Goal: Navigation & Orientation: Find specific page/section

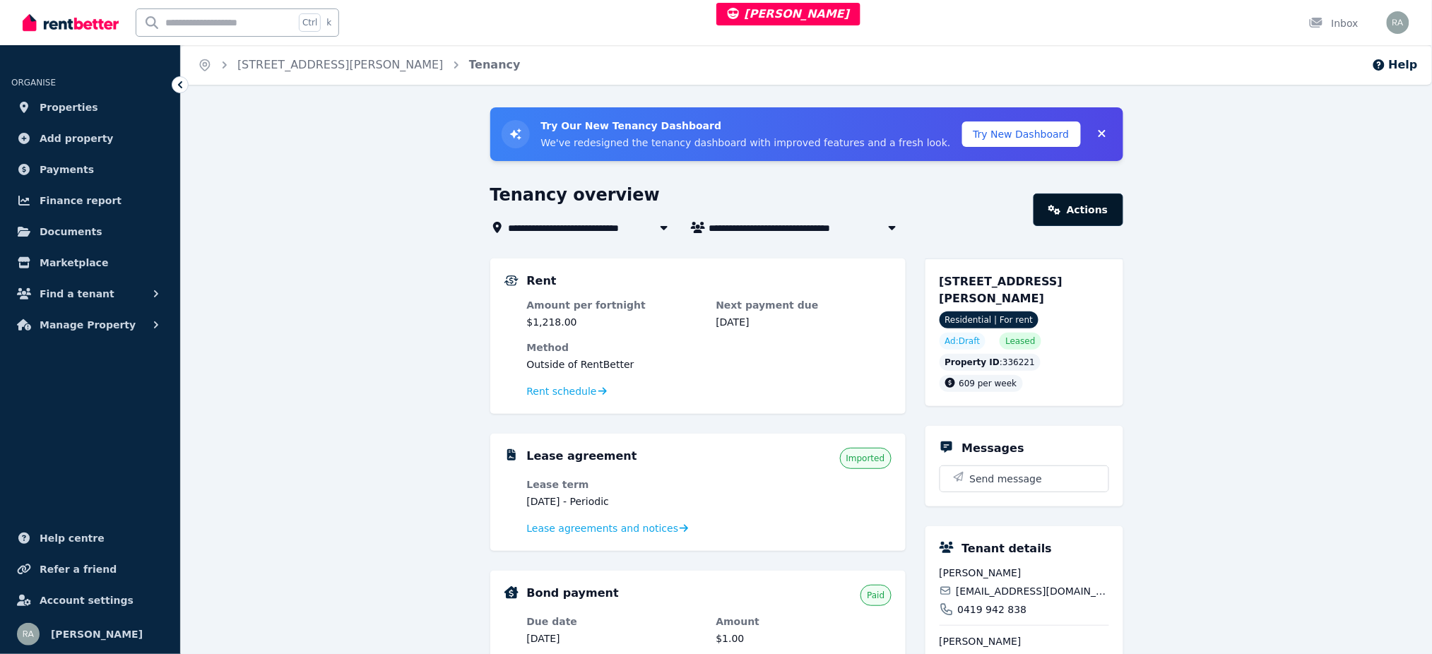
click at [1086, 215] on link "Actions" at bounding box center [1078, 210] width 89 height 33
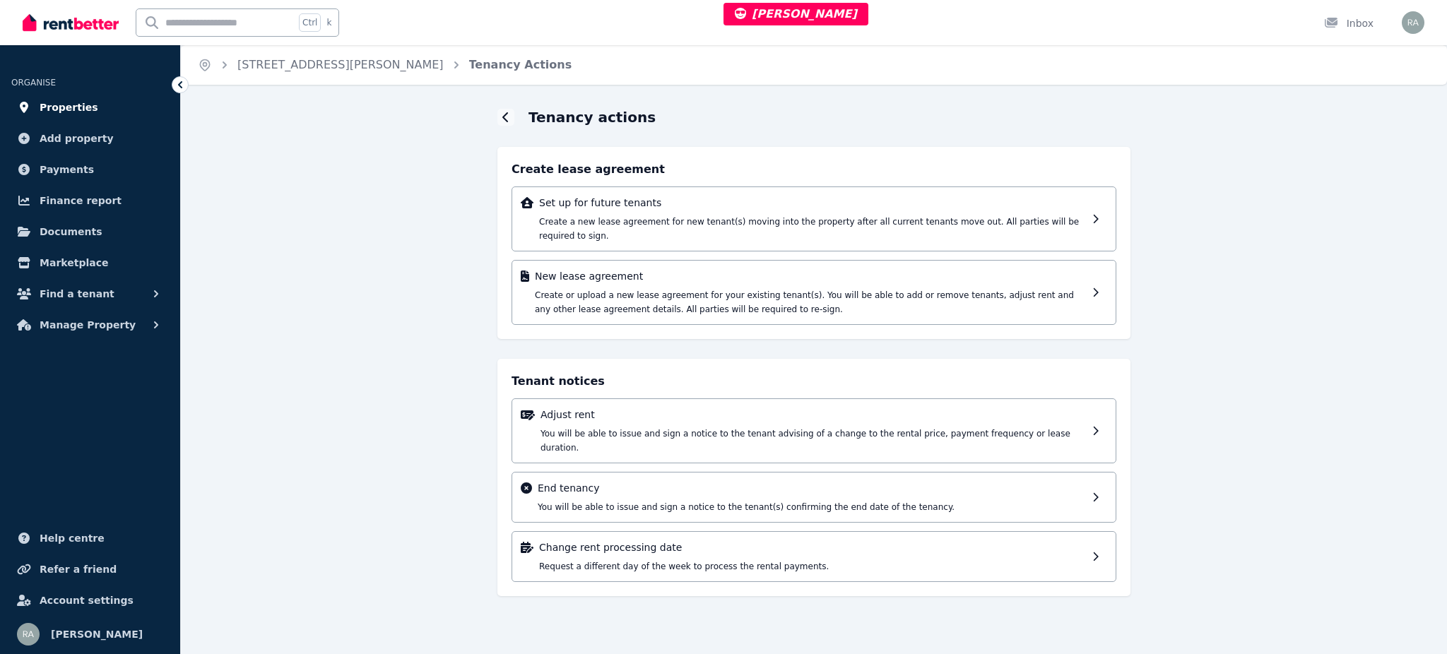
click at [105, 112] on link "Properties" at bounding box center [90, 107] width 158 height 28
click at [136, 98] on link "Properties" at bounding box center [90, 107] width 158 height 28
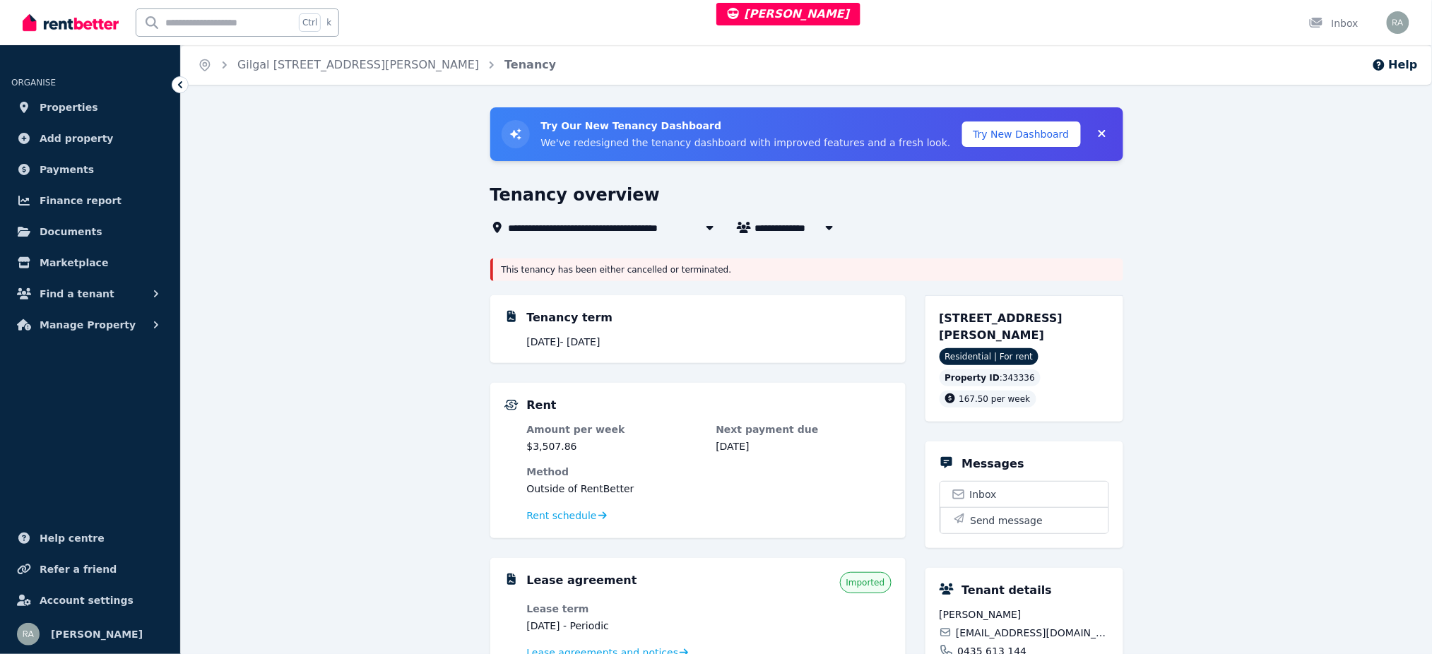
click at [582, 226] on span "Gilgal Lot 33/1 Sharpe Drive, Mount Burges" at bounding box center [627, 227] width 237 height 17
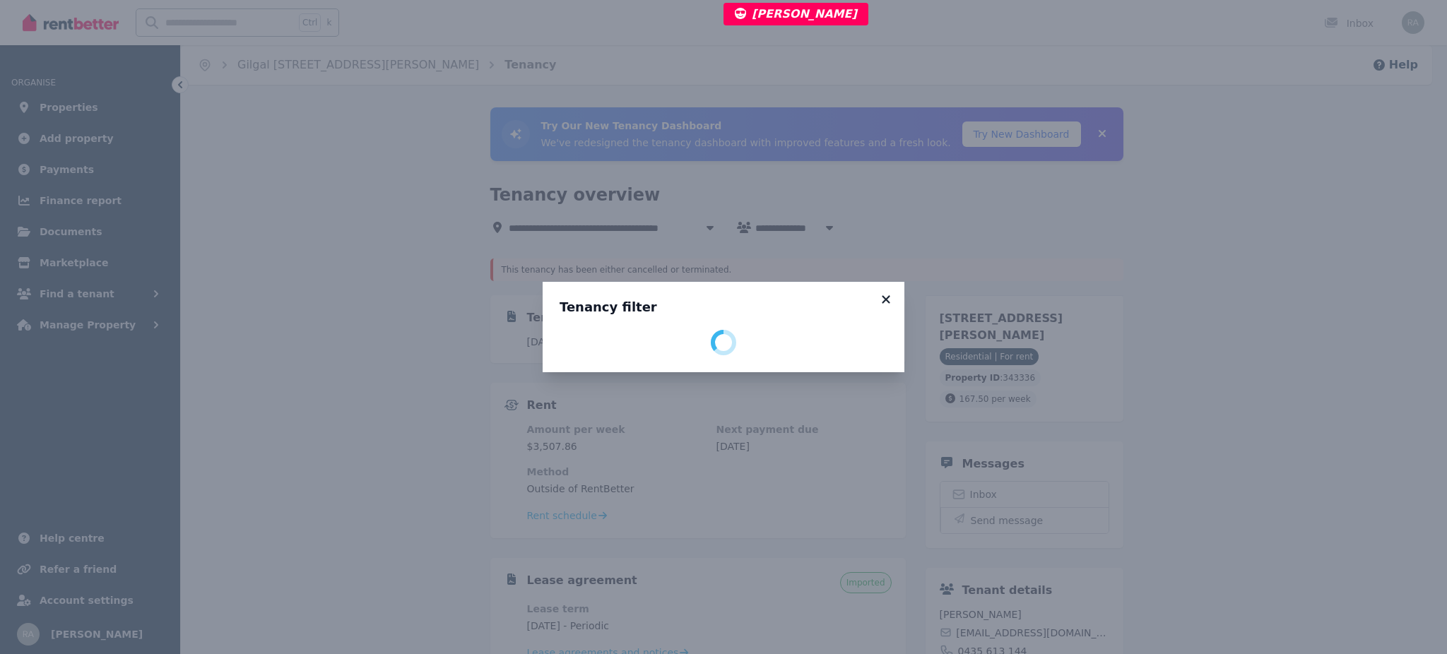
click at [890, 302] on icon at bounding box center [886, 299] width 14 height 13
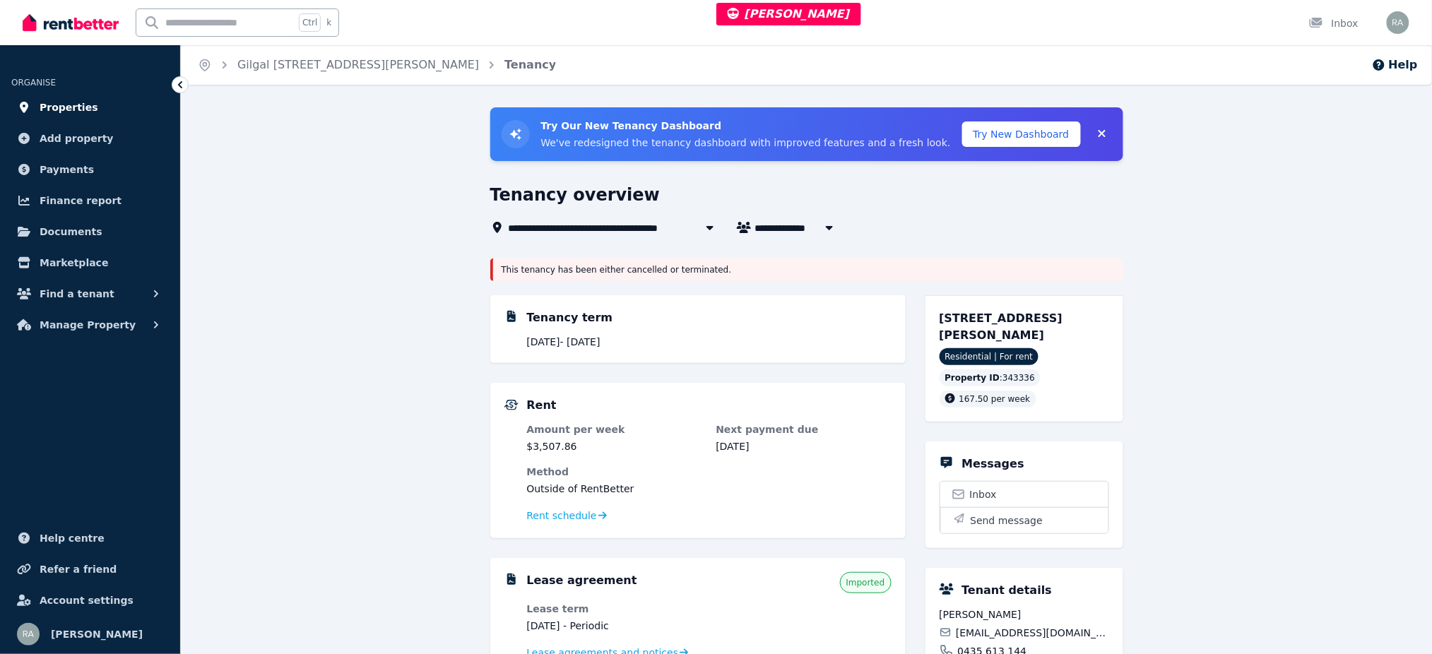
click at [76, 107] on span "Properties" at bounding box center [69, 107] width 59 height 17
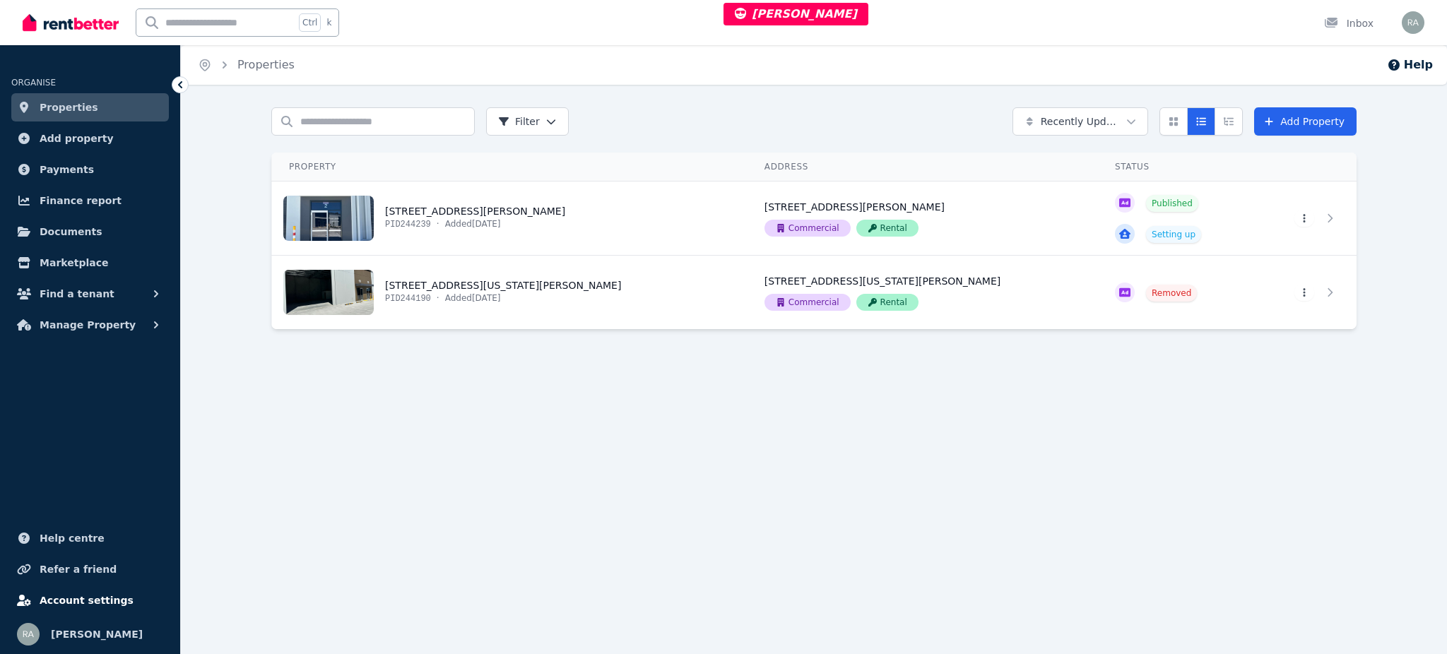
click at [89, 606] on span "Account settings" at bounding box center [87, 600] width 94 height 17
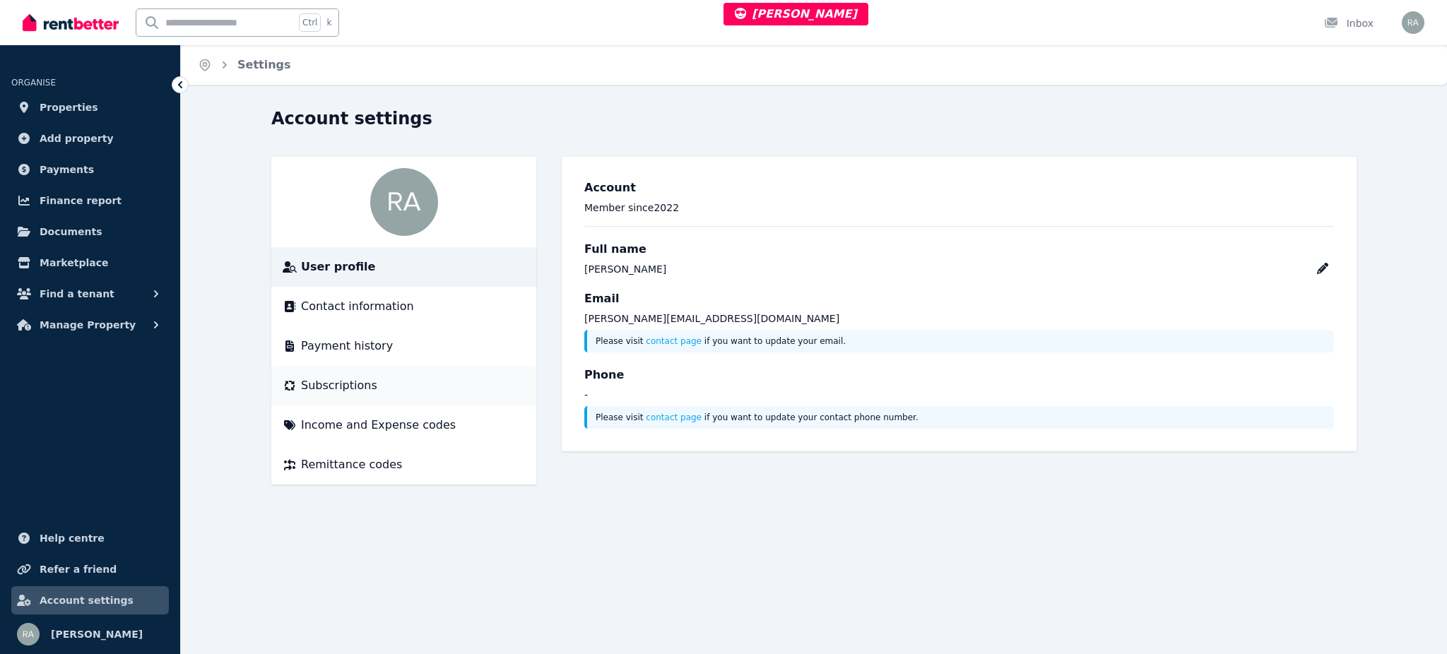
click at [377, 384] on div "Subscriptions" at bounding box center [404, 385] width 242 height 17
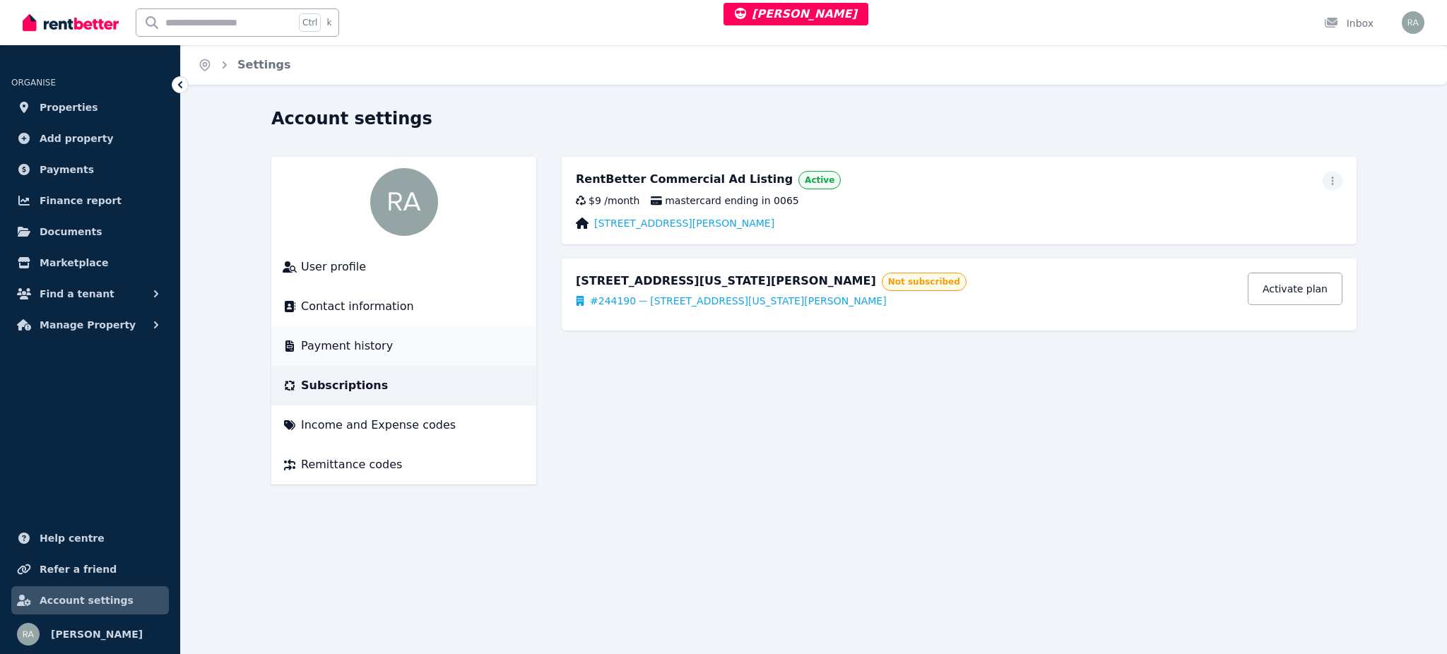
click at [399, 345] on div "Payment history" at bounding box center [404, 346] width 242 height 17
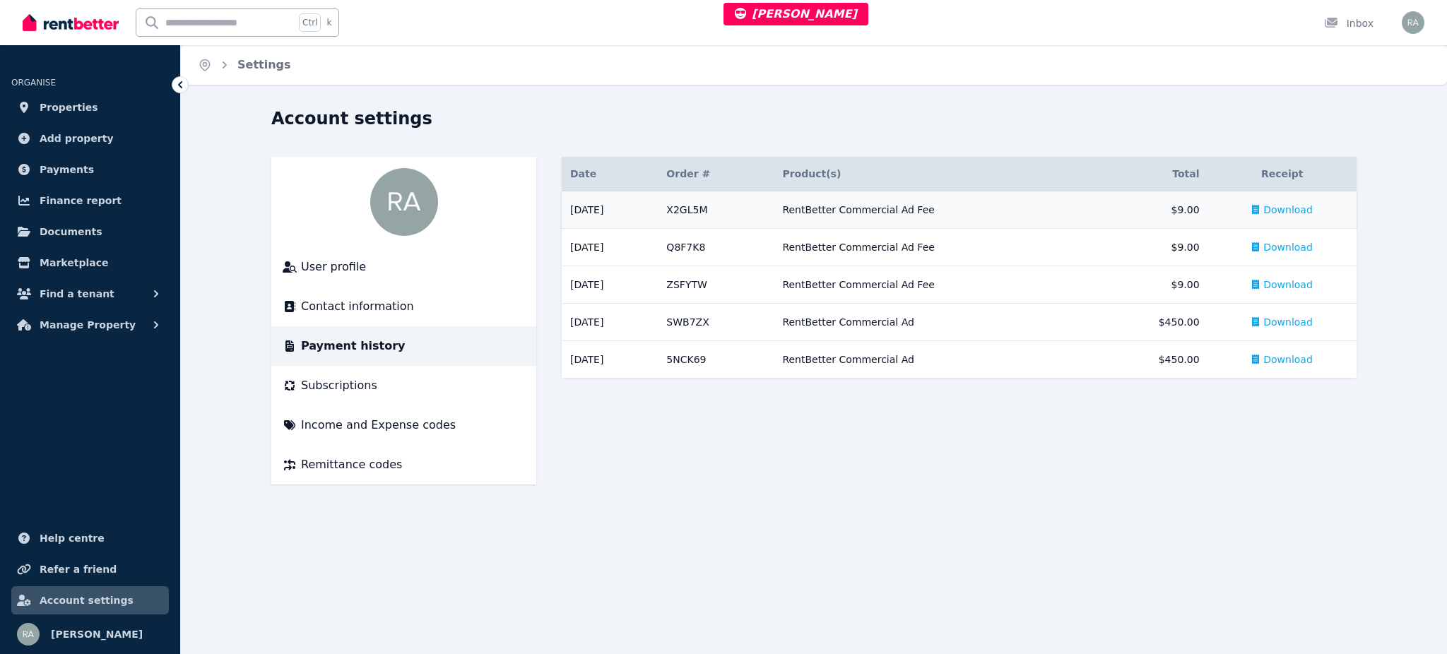
click at [1303, 211] on span "Download" at bounding box center [1288, 210] width 49 height 14
click at [110, 107] on link "Properties" at bounding box center [90, 107] width 158 height 28
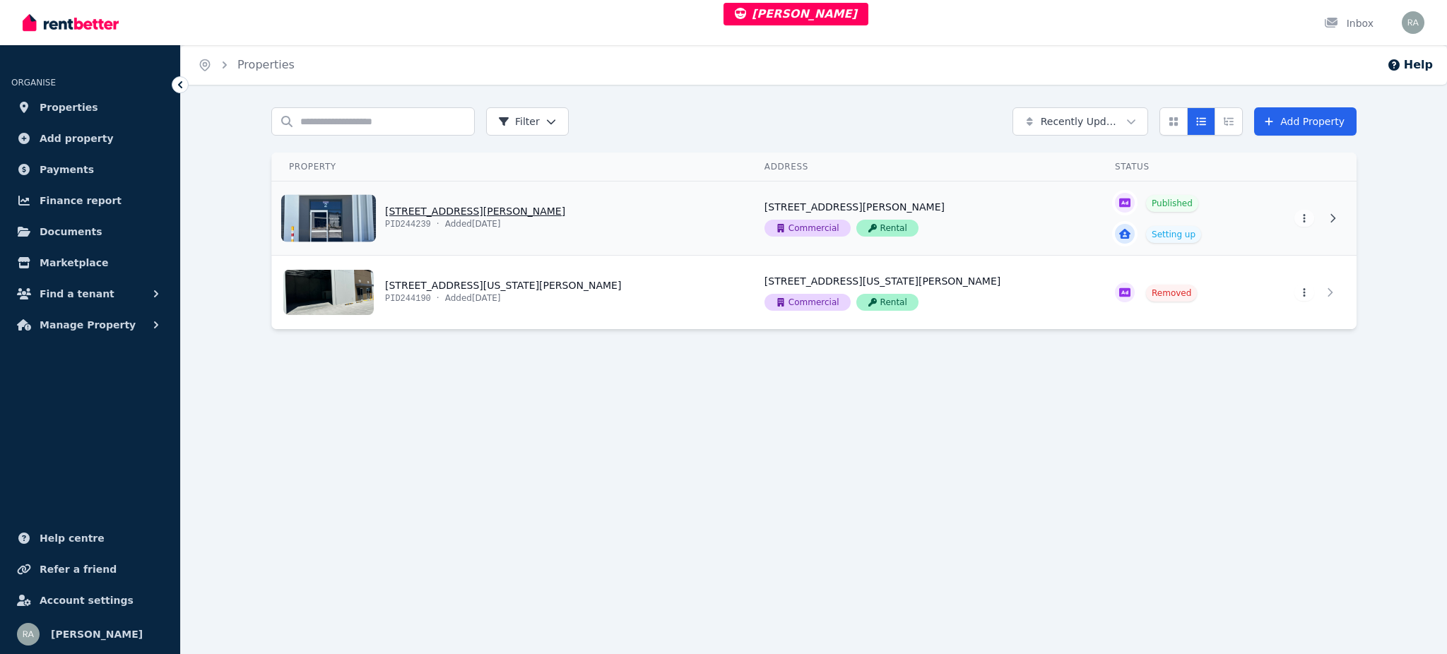
click at [669, 229] on link "View property details" at bounding box center [510, 218] width 476 height 73
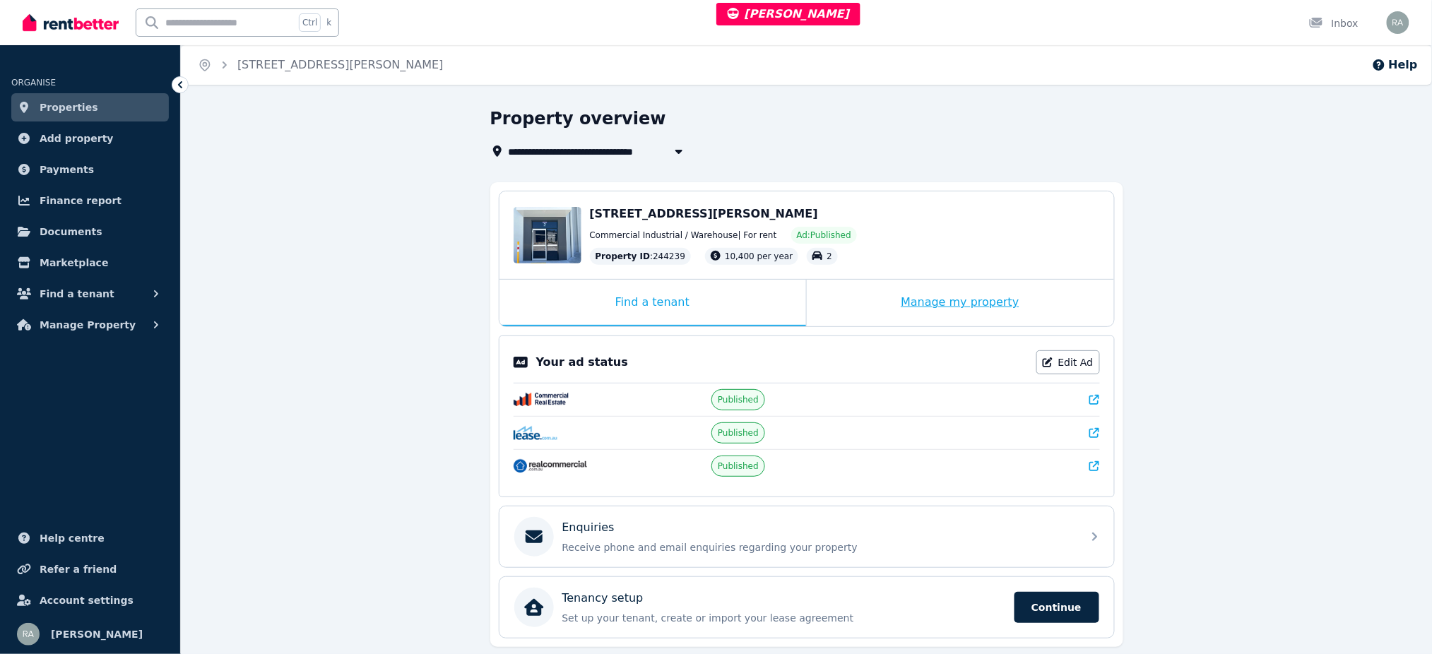
click at [858, 303] on div "Manage my property" at bounding box center [960, 303] width 307 height 47
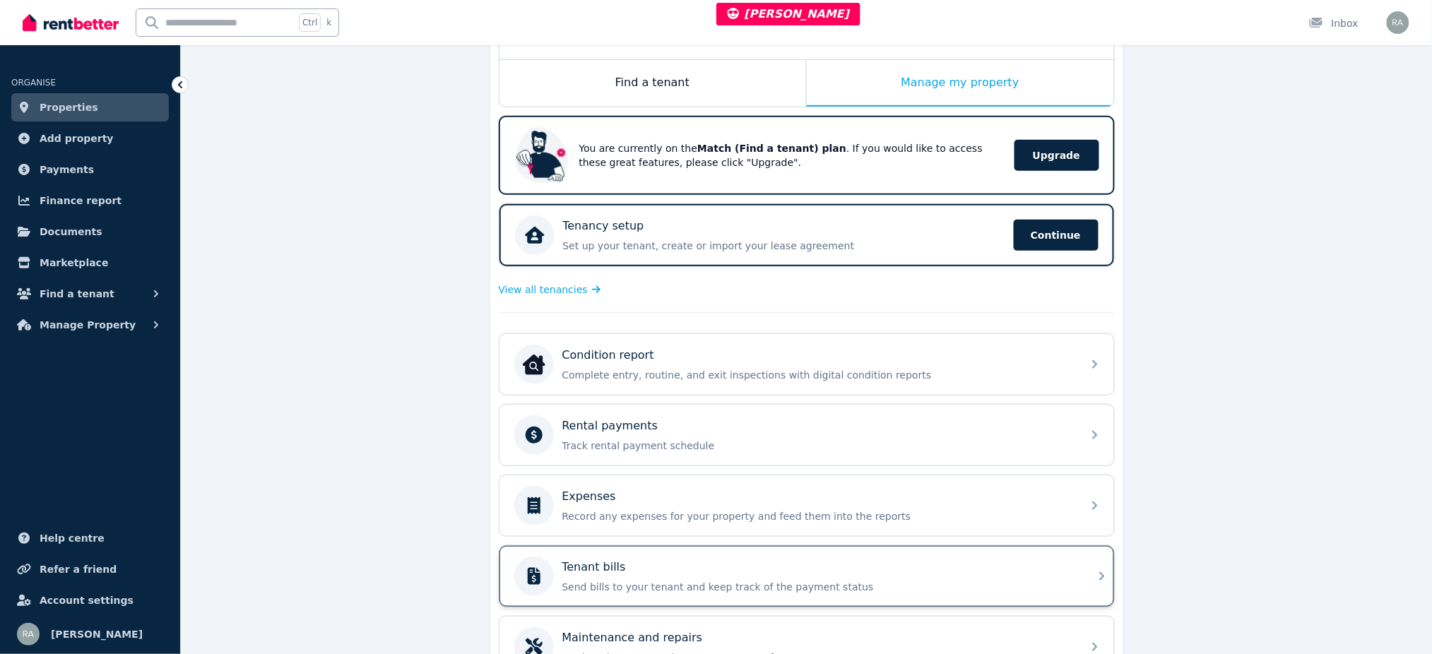
scroll to position [373, 0]
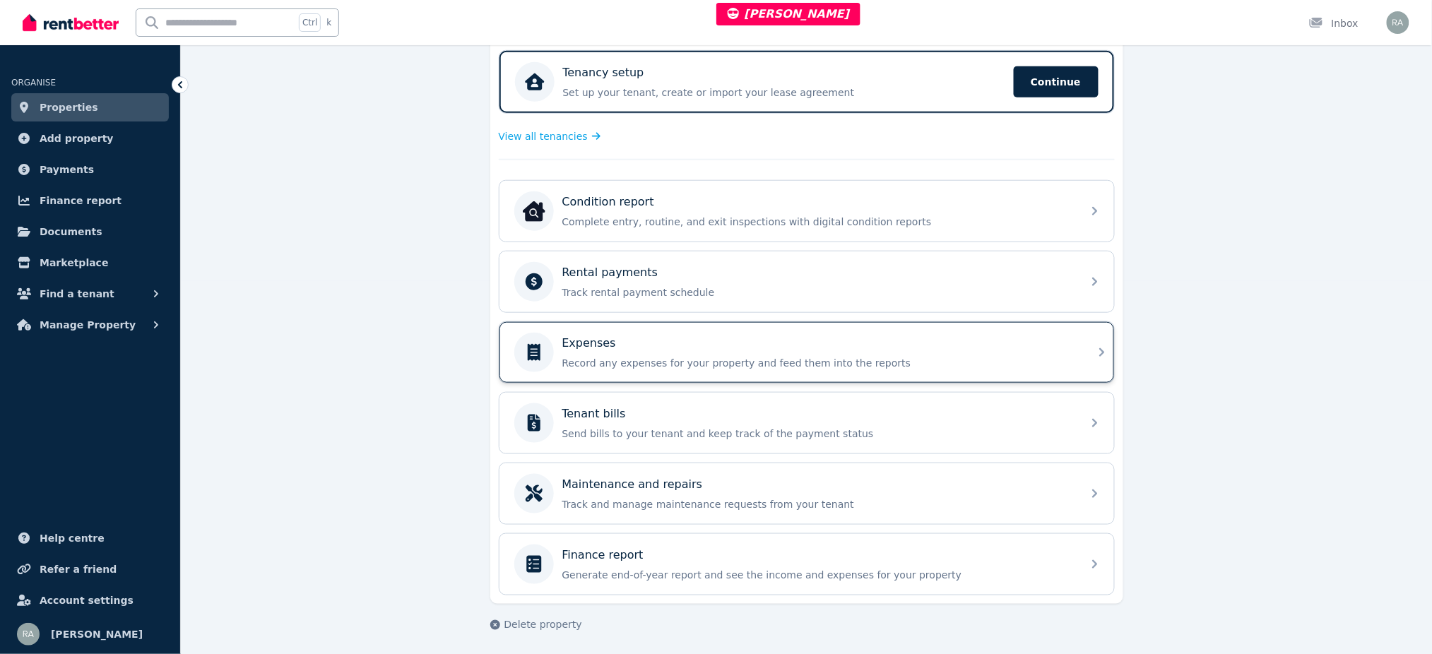
click at [688, 356] on p "Record any expenses for your property and feed them into the reports" at bounding box center [819, 363] width 512 height 14
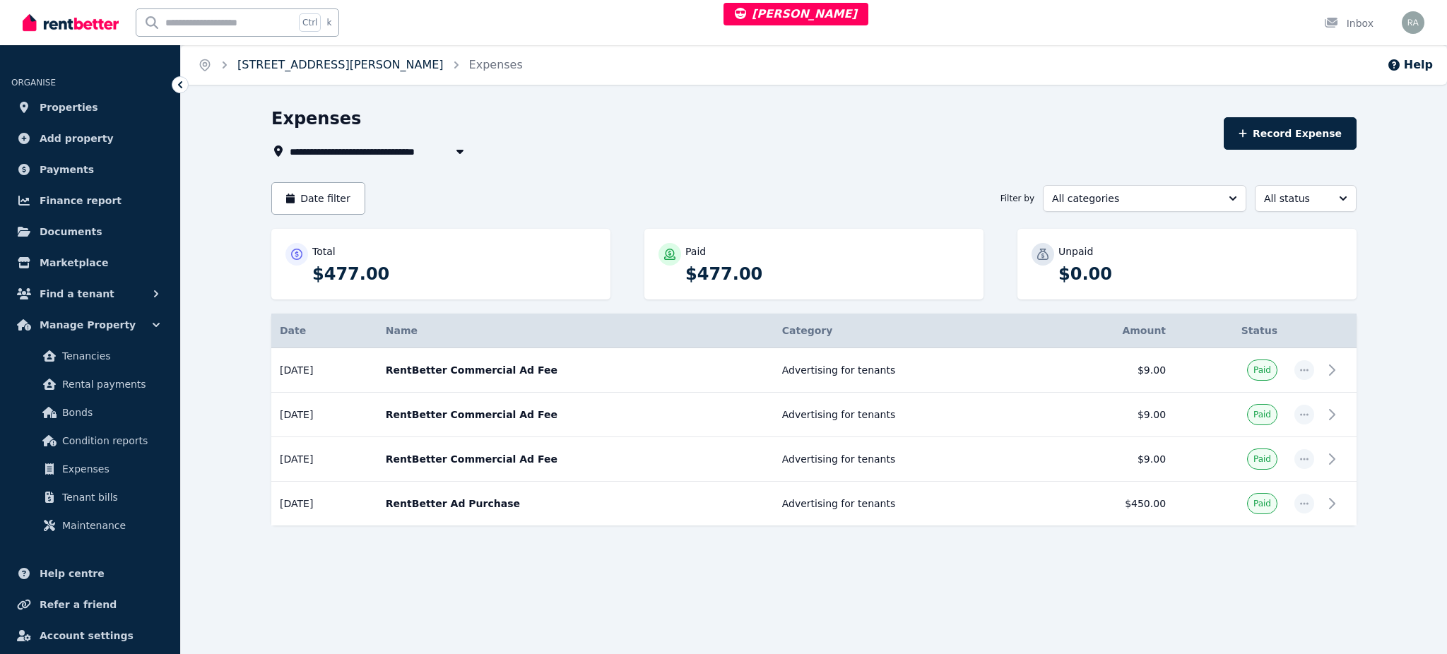
click at [406, 61] on link "2/12 Corporation Avenue, Robin Hill" at bounding box center [340, 64] width 206 height 13
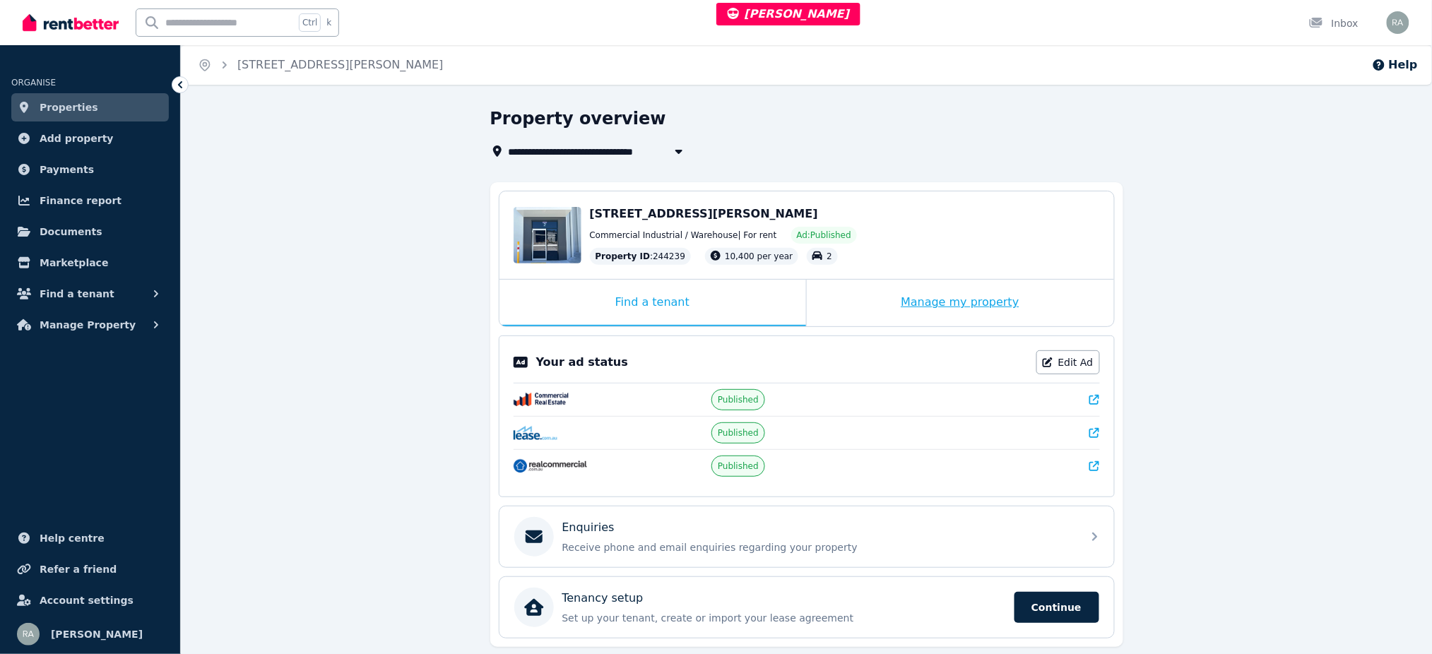
click at [896, 286] on div "Manage my property" at bounding box center [960, 303] width 307 height 47
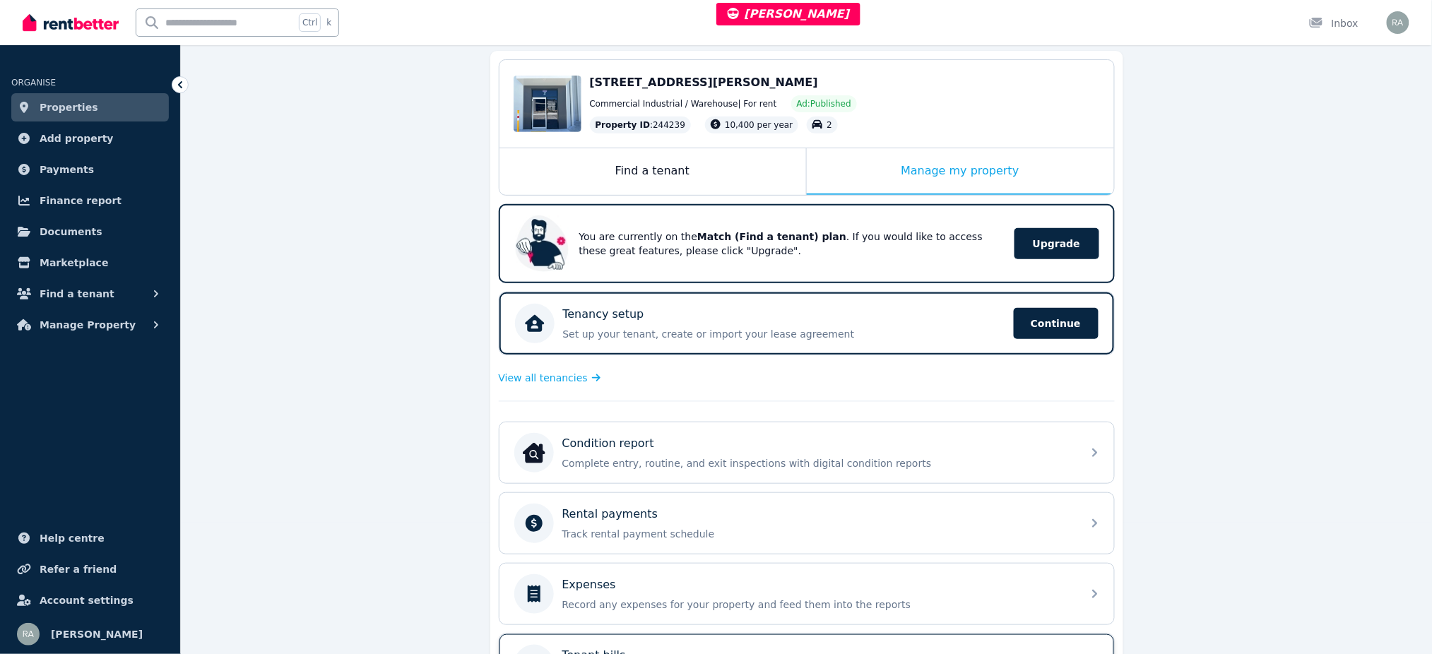
scroll to position [373, 0]
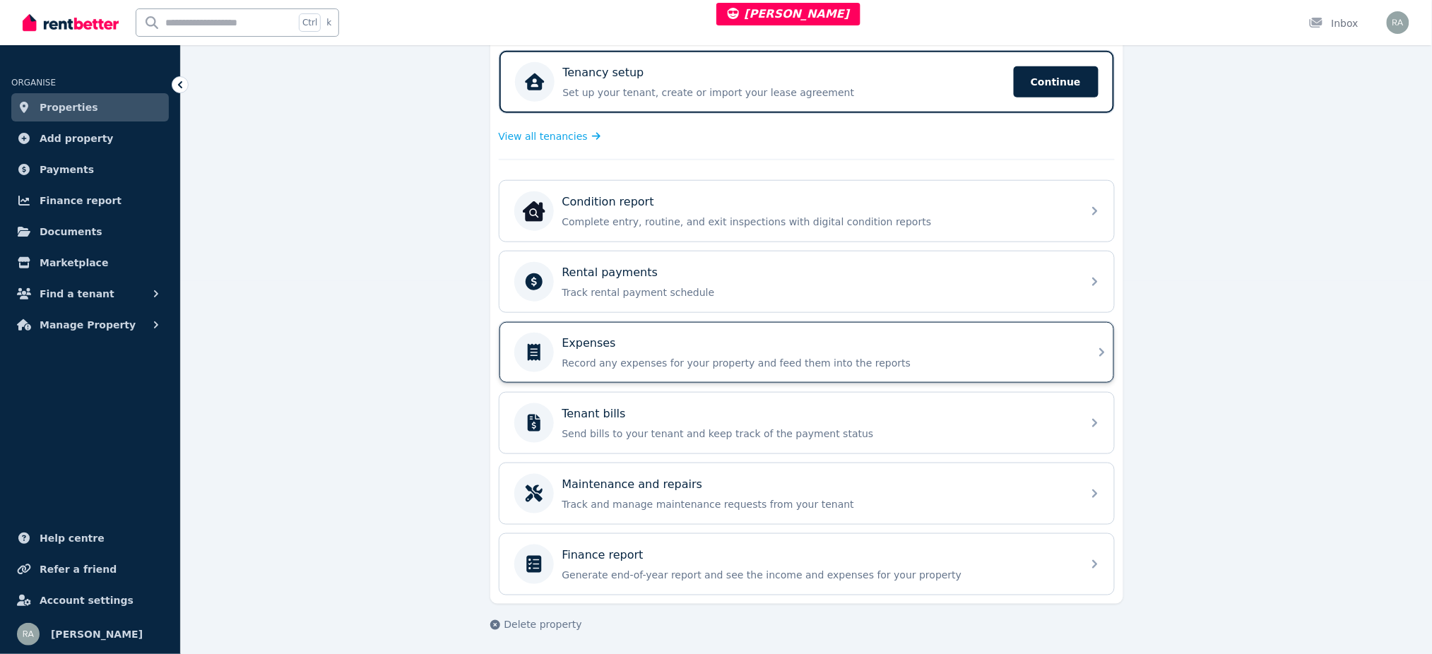
click at [700, 360] on p "Record any expenses for your property and feed them into the reports" at bounding box center [819, 363] width 512 height 14
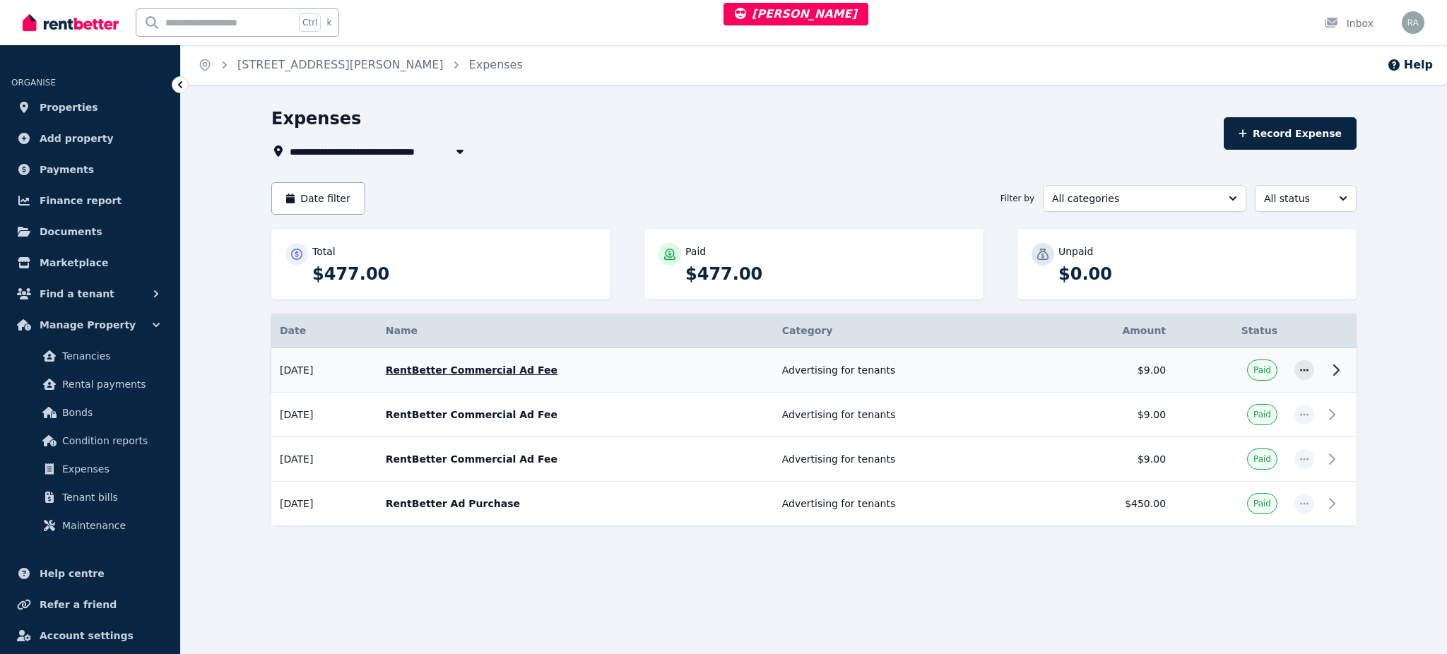
click at [1330, 368] on icon at bounding box center [1336, 370] width 17 height 17
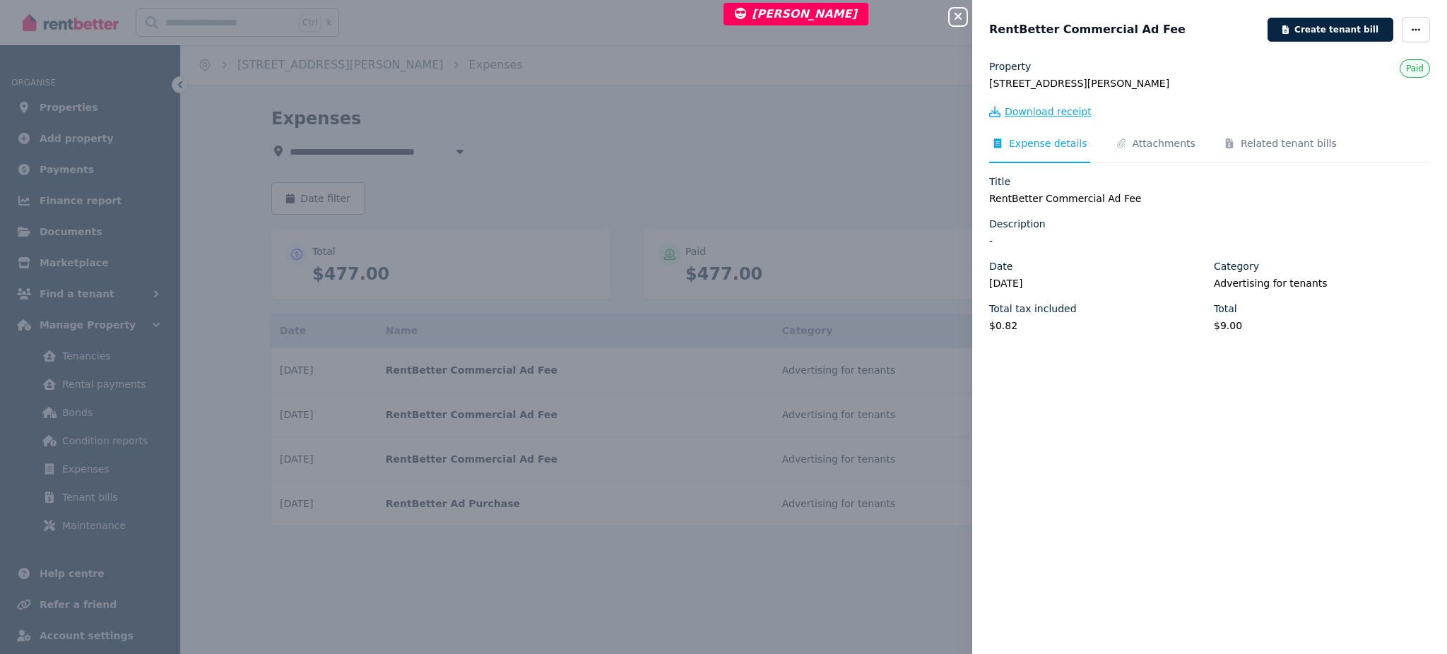
click at [1060, 110] on span "Download receipt" at bounding box center [1048, 112] width 87 height 14
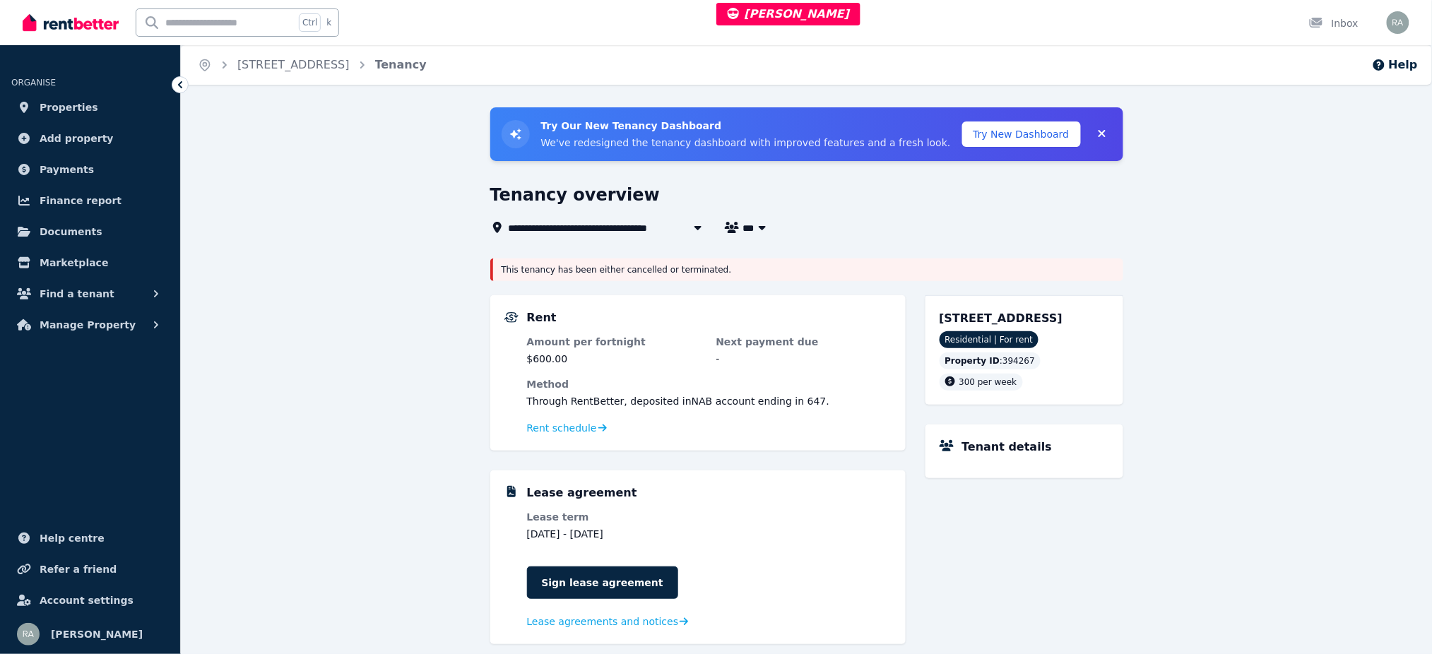
click at [758, 229] on icon "button" at bounding box center [762, 227] width 14 height 11
type input "***"
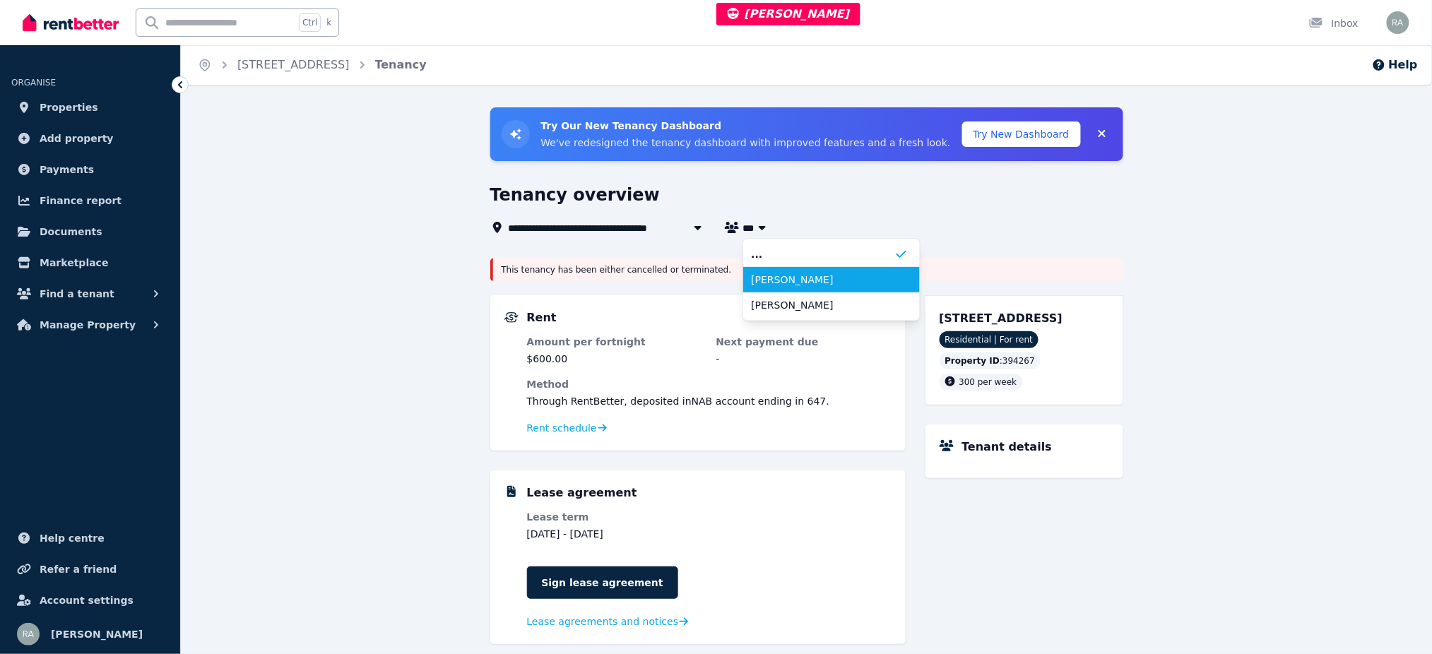
click at [818, 277] on span "darryl thompson" at bounding box center [823, 280] width 143 height 14
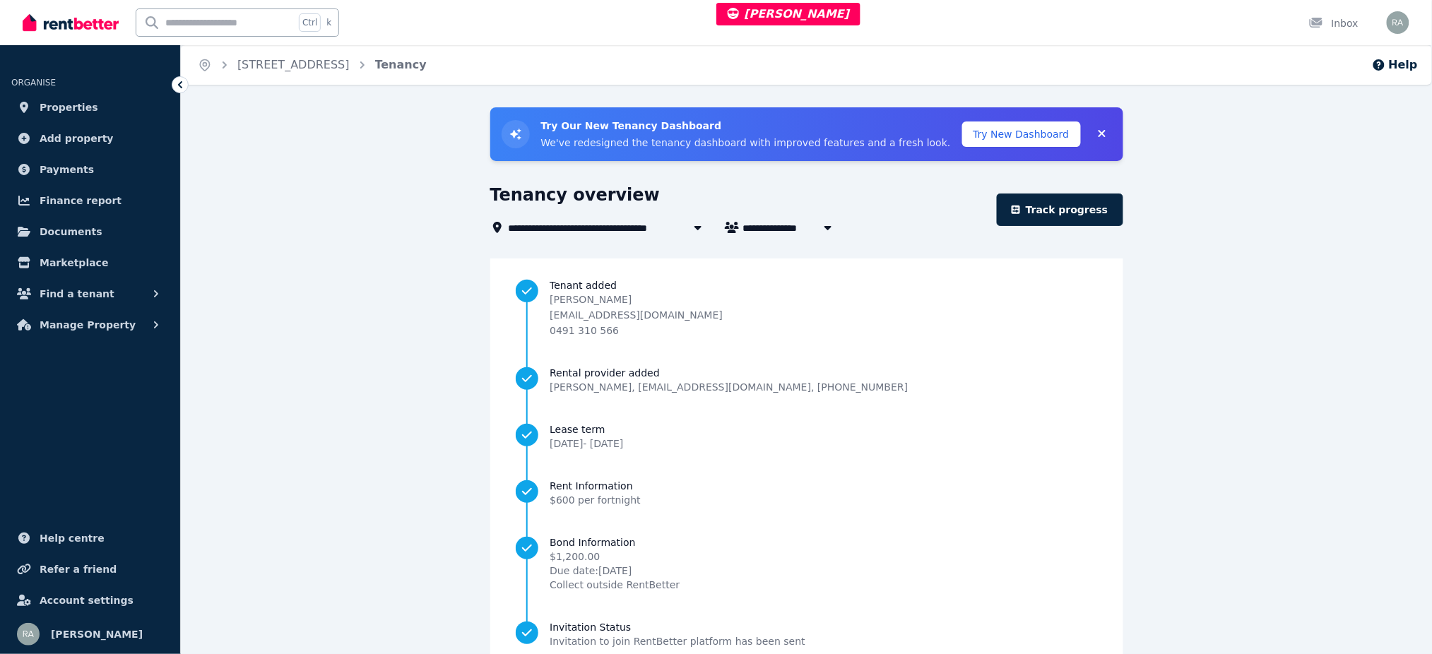
click at [794, 224] on span "darryl thompson" at bounding box center [796, 227] width 107 height 17
type input "**********"
click at [861, 184] on div "Tenancy overview" at bounding box center [739, 197] width 498 height 27
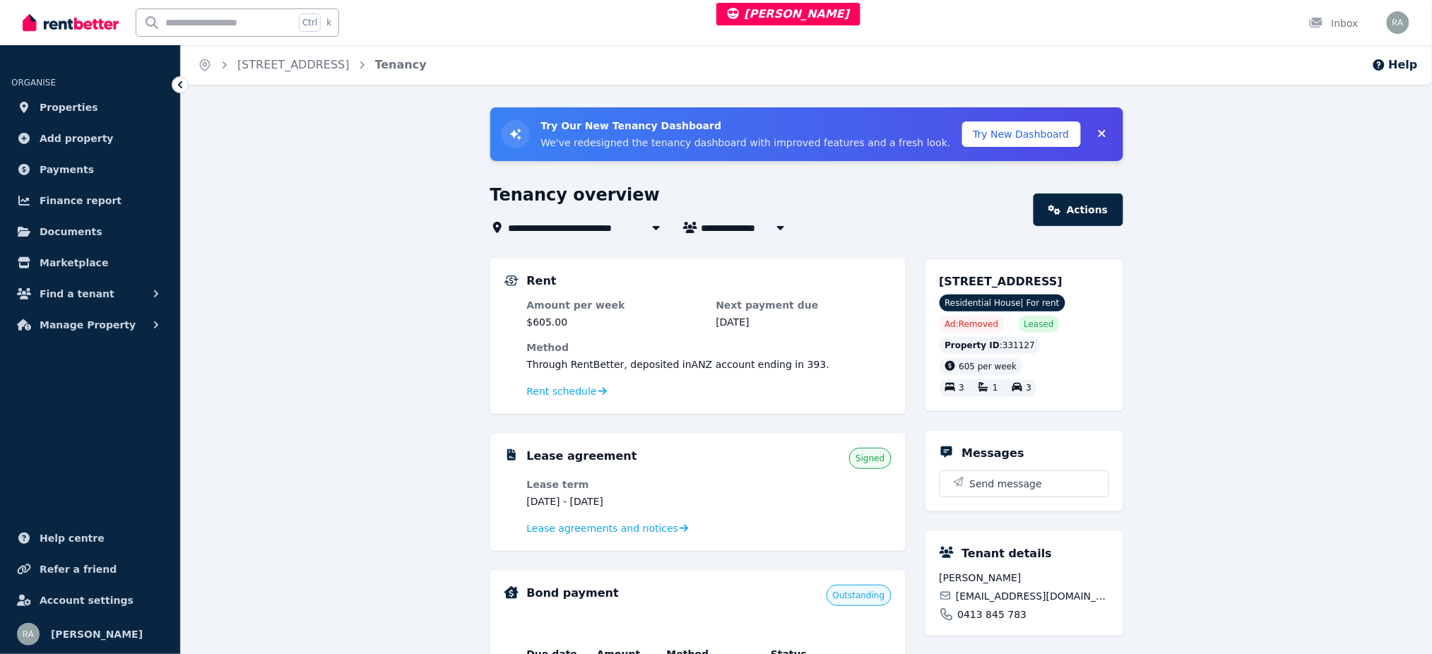
click at [1309, 176] on div "**********" at bounding box center [807, 636] width 1252 height 1059
click at [565, 388] on span "Rent schedule" at bounding box center [562, 391] width 70 height 14
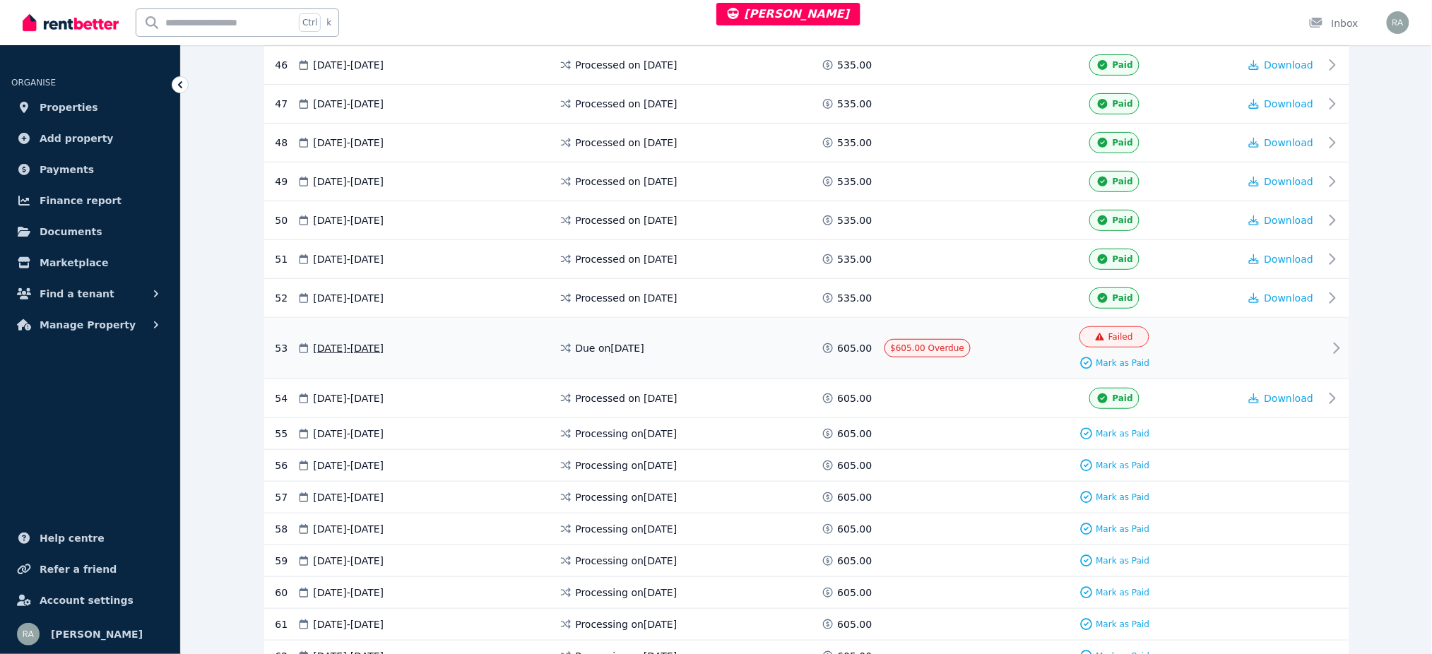
scroll to position [2073, 0]
